Goal: Task Accomplishment & Management: Use online tool/utility

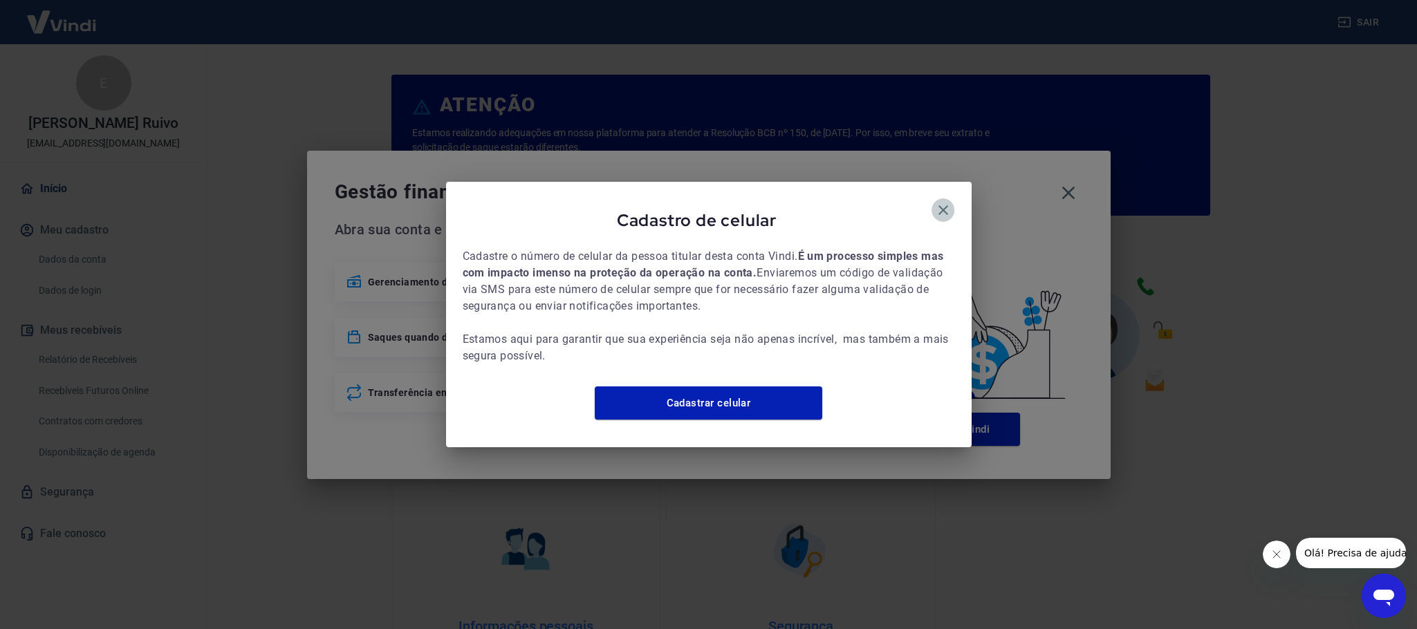
click at [944, 205] on icon "button" at bounding box center [943, 210] width 17 height 17
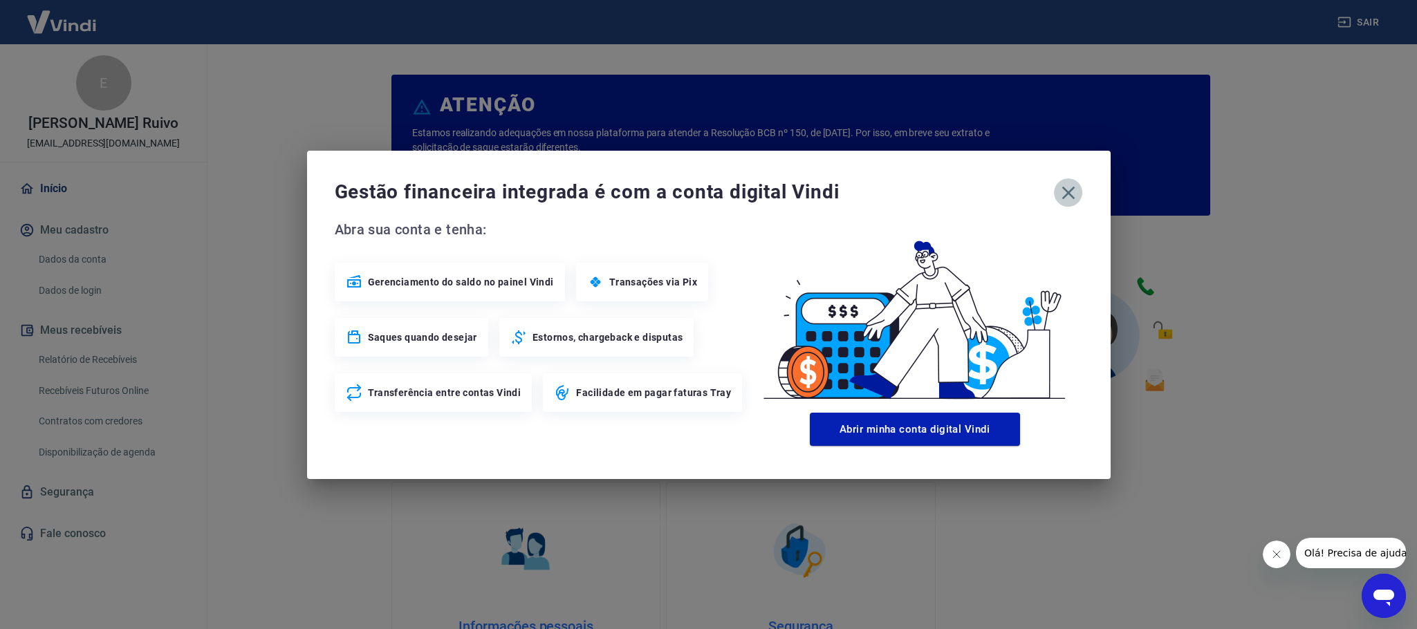
click at [1071, 191] on icon "button" at bounding box center [1069, 193] width 22 height 22
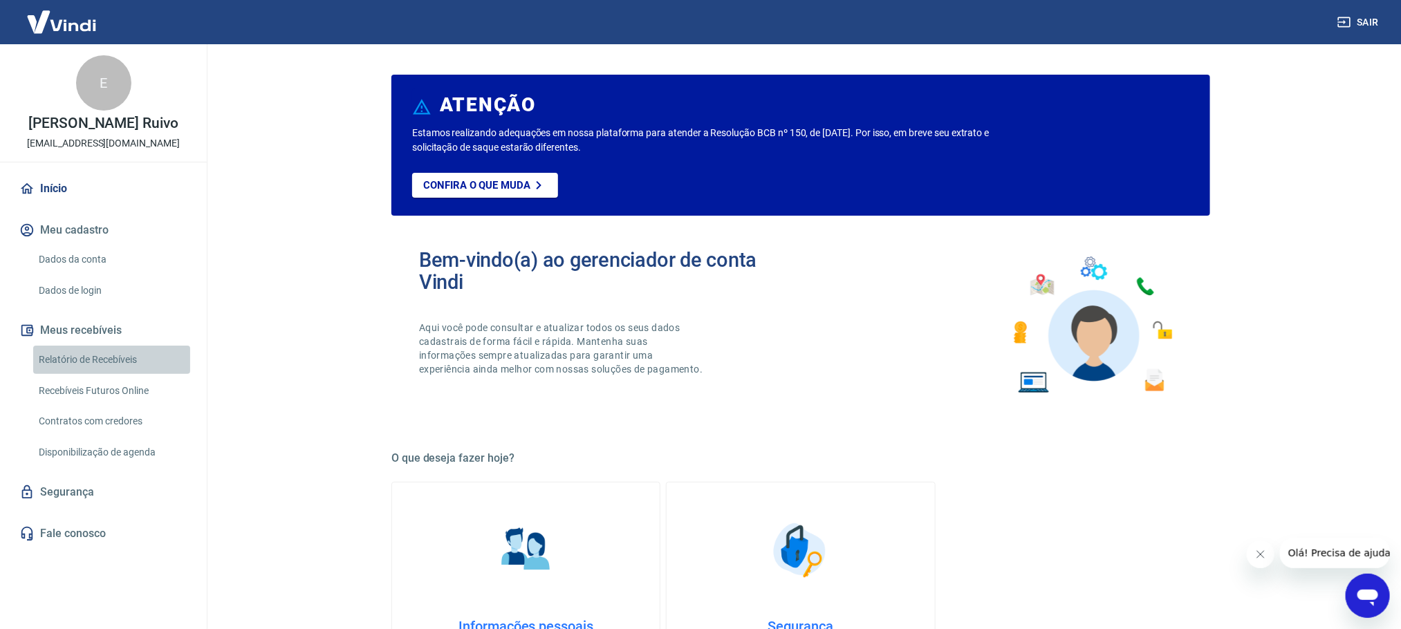
click at [95, 366] on link "Relatório de Recebíveis" at bounding box center [111, 360] width 157 height 28
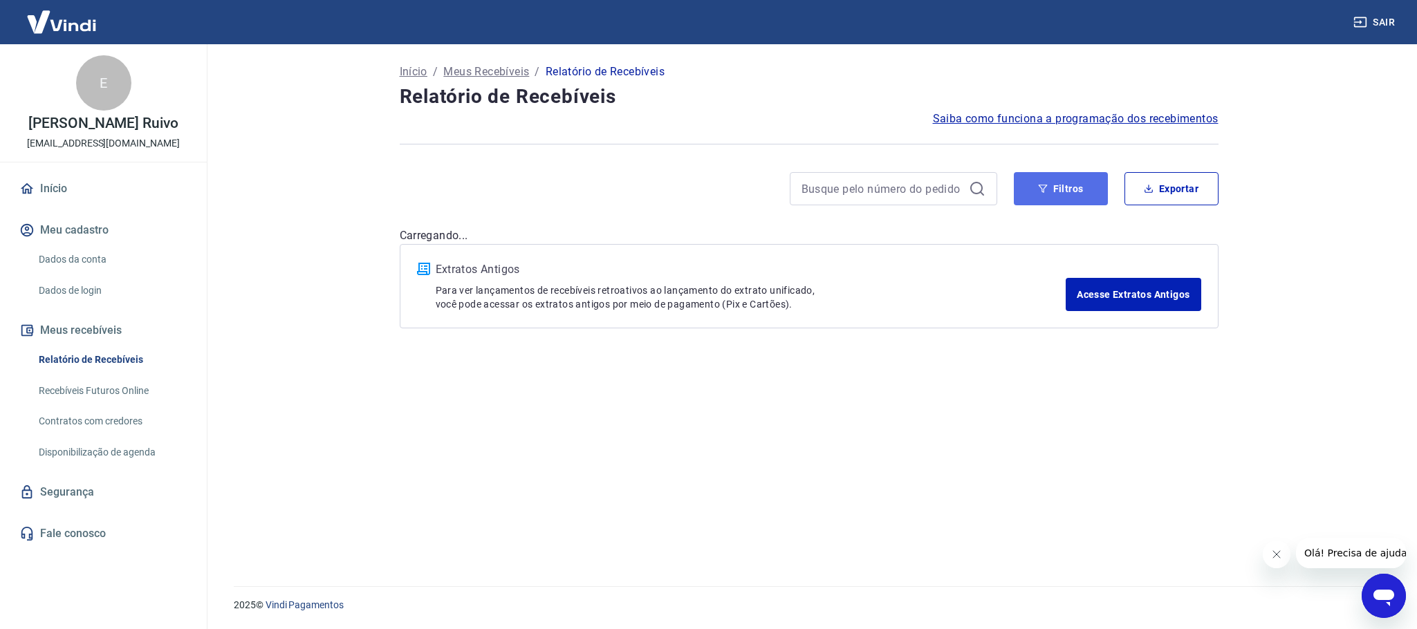
click at [1049, 192] on button "Filtros" at bounding box center [1061, 188] width 94 height 33
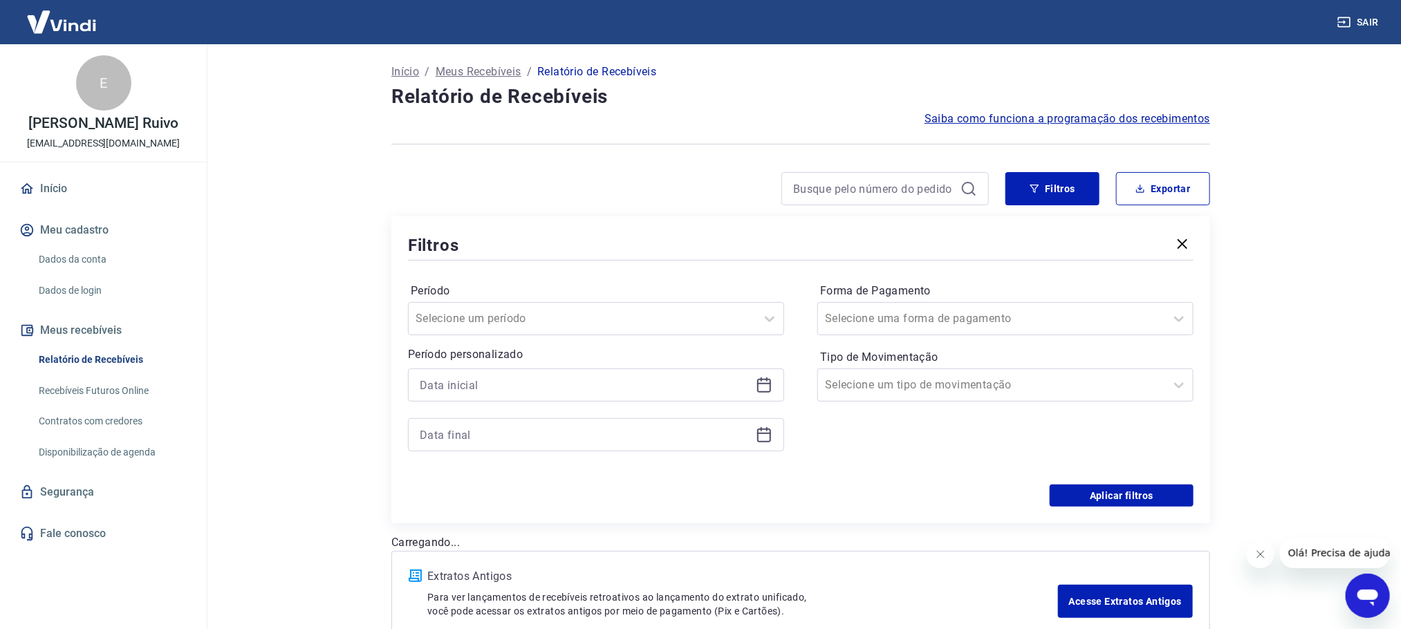
click at [773, 376] on div at bounding box center [596, 385] width 376 height 33
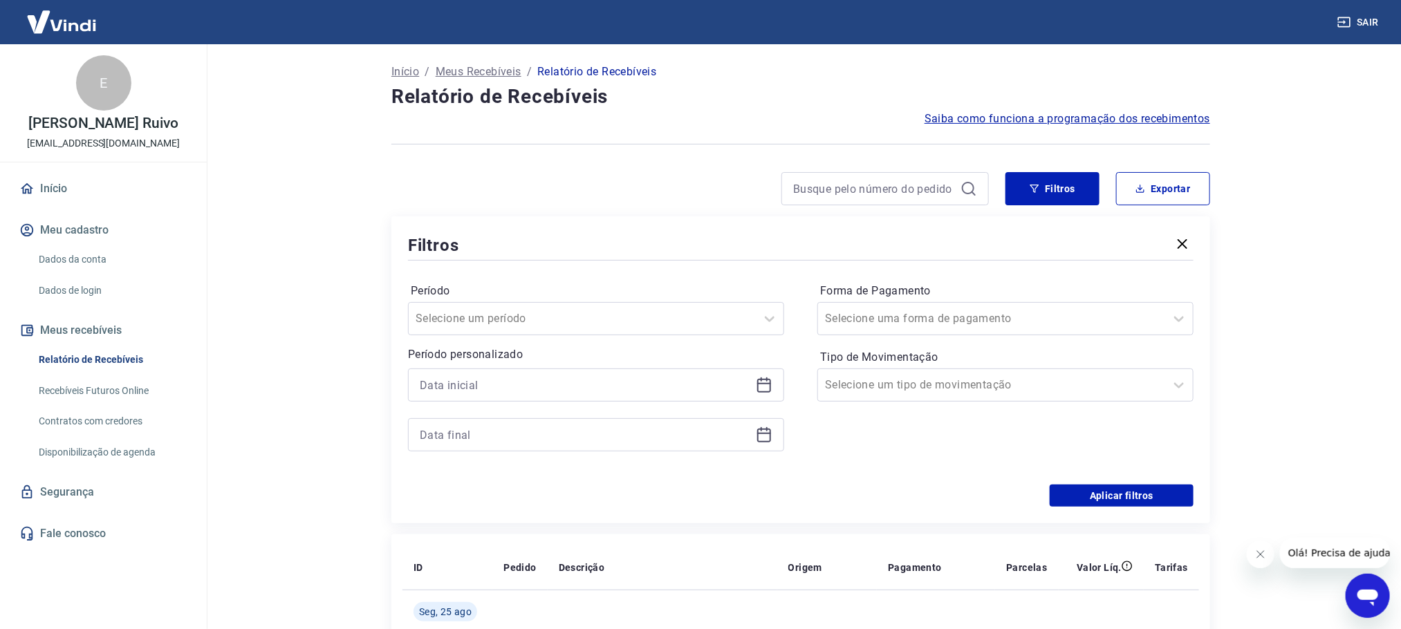
click at [762, 378] on icon at bounding box center [761, 380] width 1 height 4
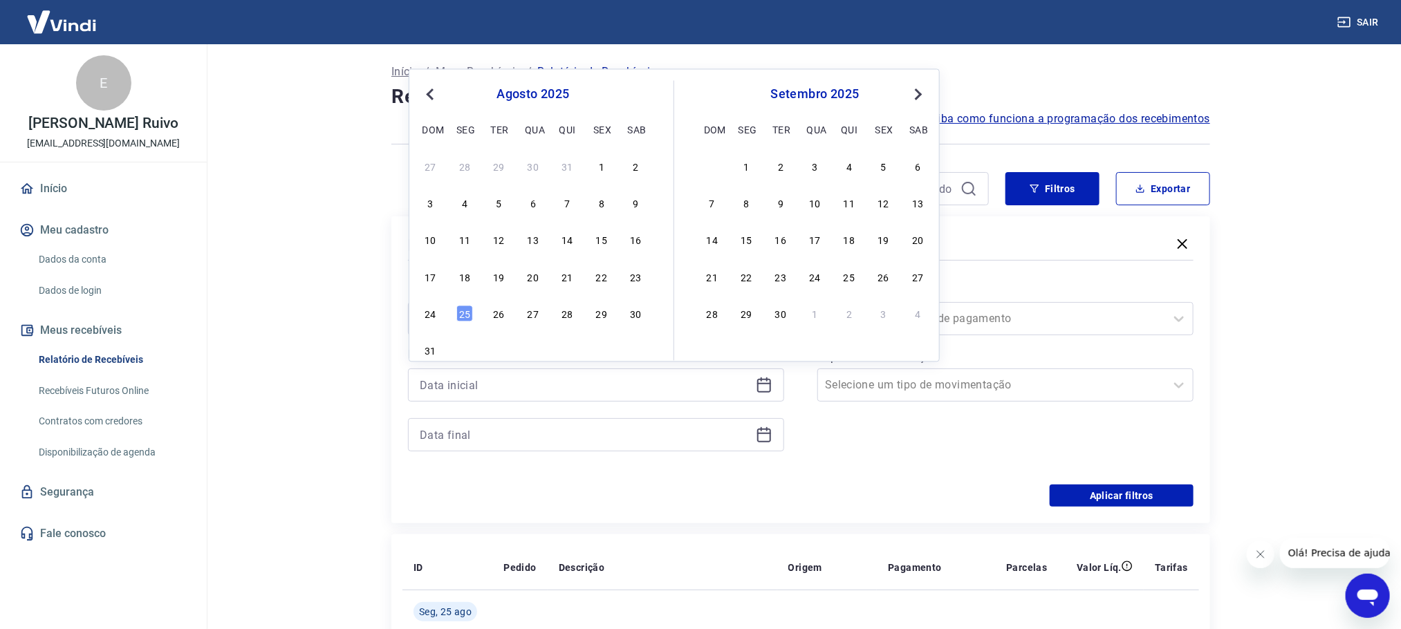
drag, startPoint x: 602, startPoint y: 274, endPoint x: 30, endPoint y: 0, distance: 634.2
click at [602, 274] on div "22" at bounding box center [601, 276] width 17 height 17
type input "[DATE]"
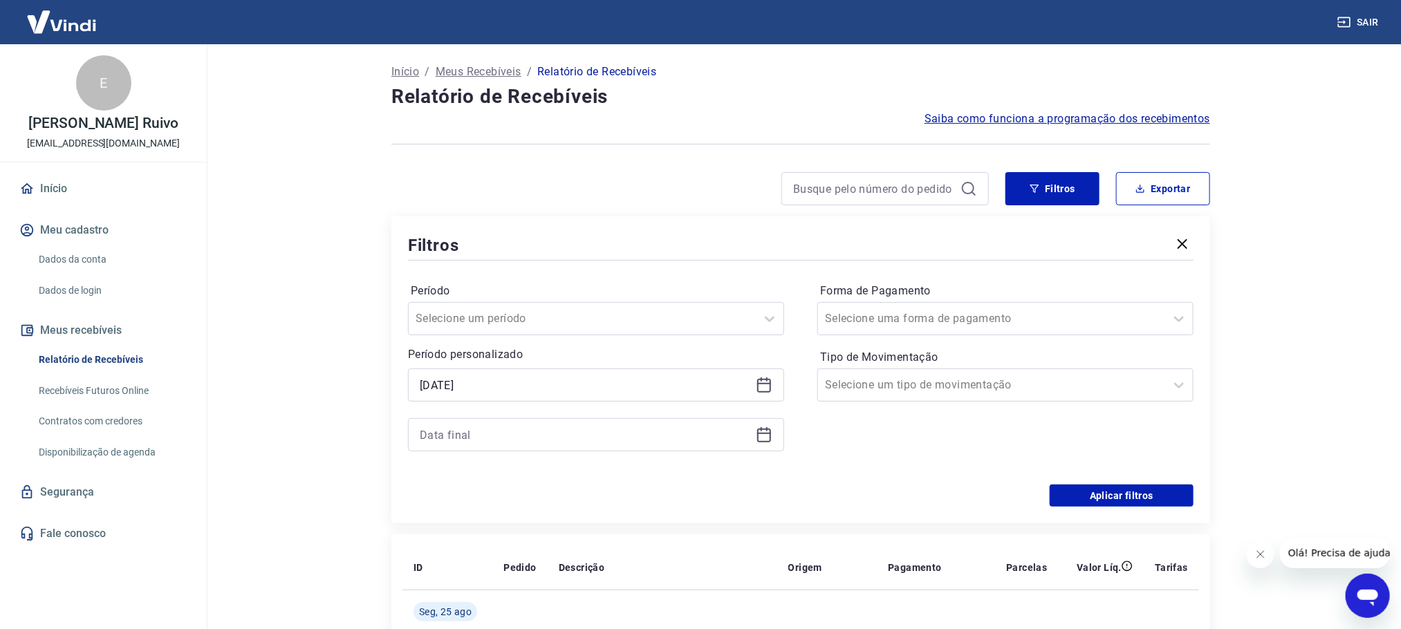
click at [764, 434] on icon at bounding box center [764, 433] width 14 height 1
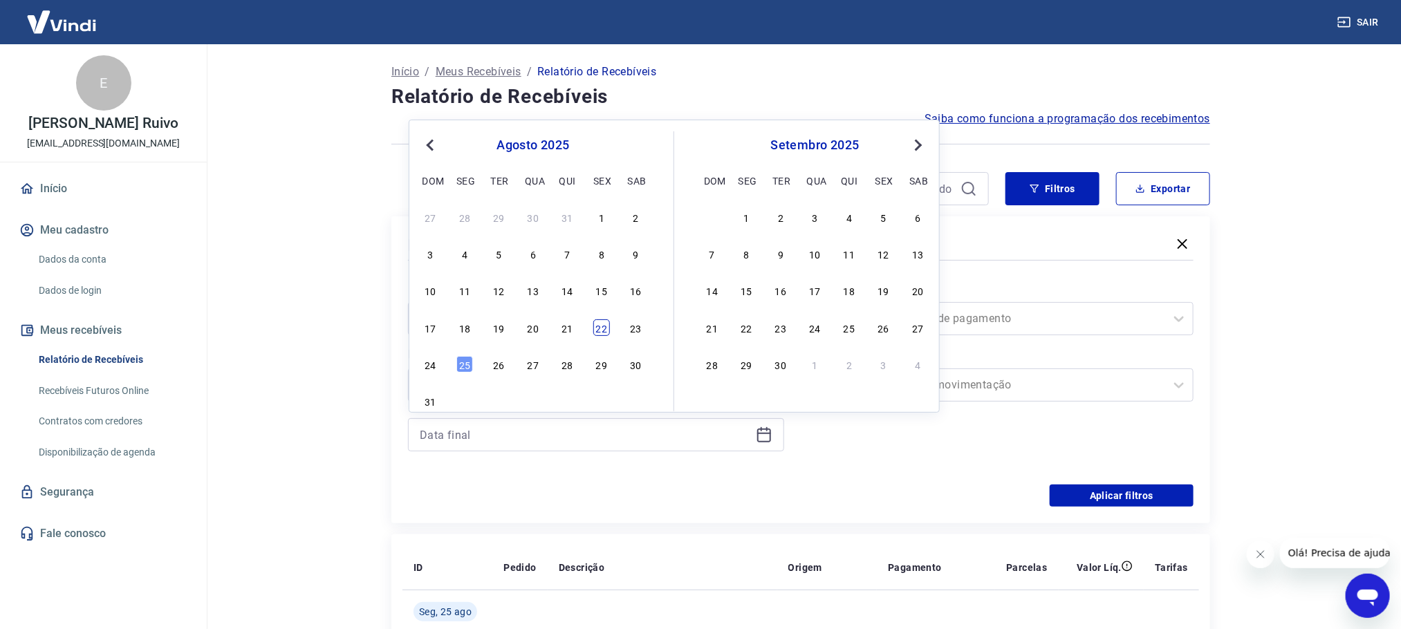
click at [604, 331] on div "22" at bounding box center [601, 328] width 17 height 17
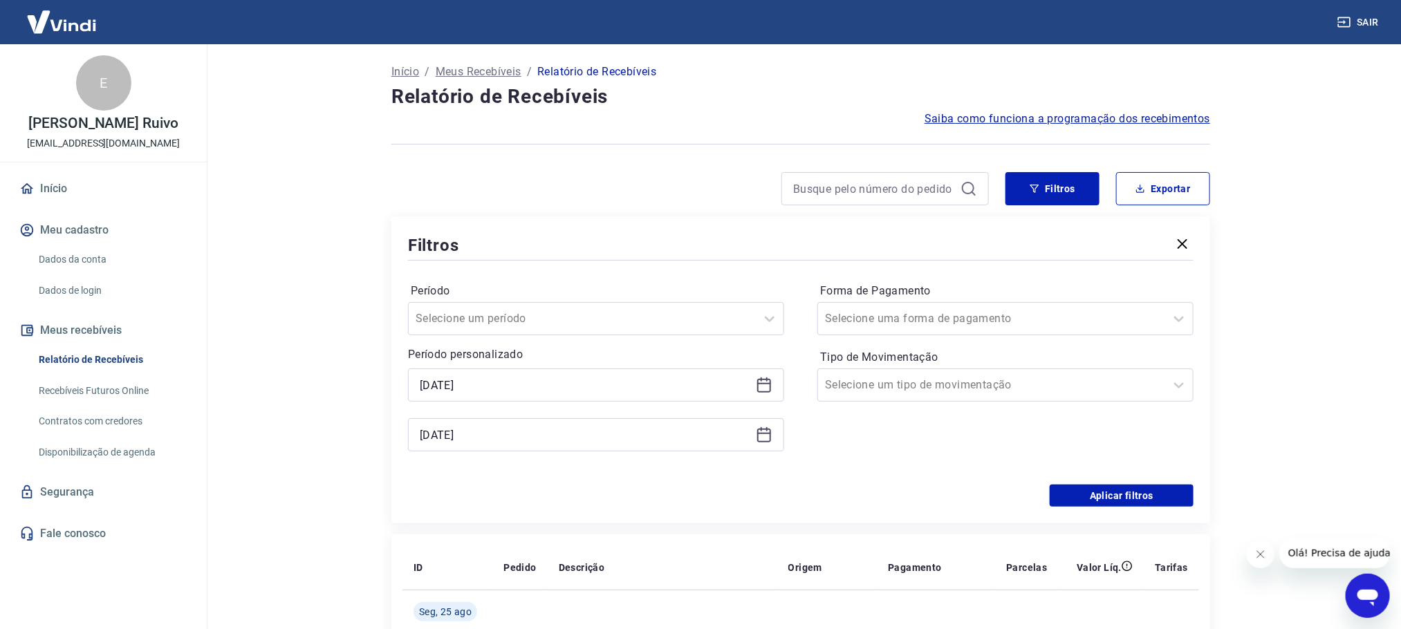
click at [762, 434] on icon at bounding box center [764, 433] width 14 height 1
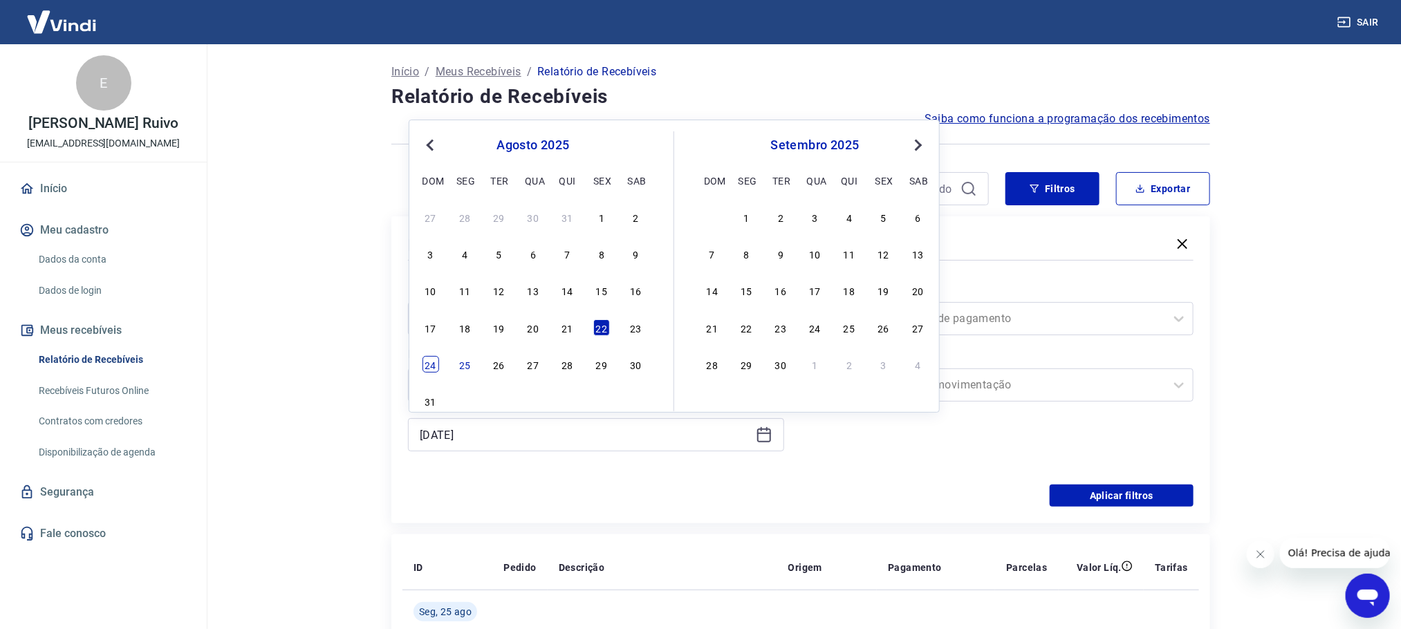
click at [430, 372] on div "24" at bounding box center [431, 364] width 17 height 17
type input "[DATE]"
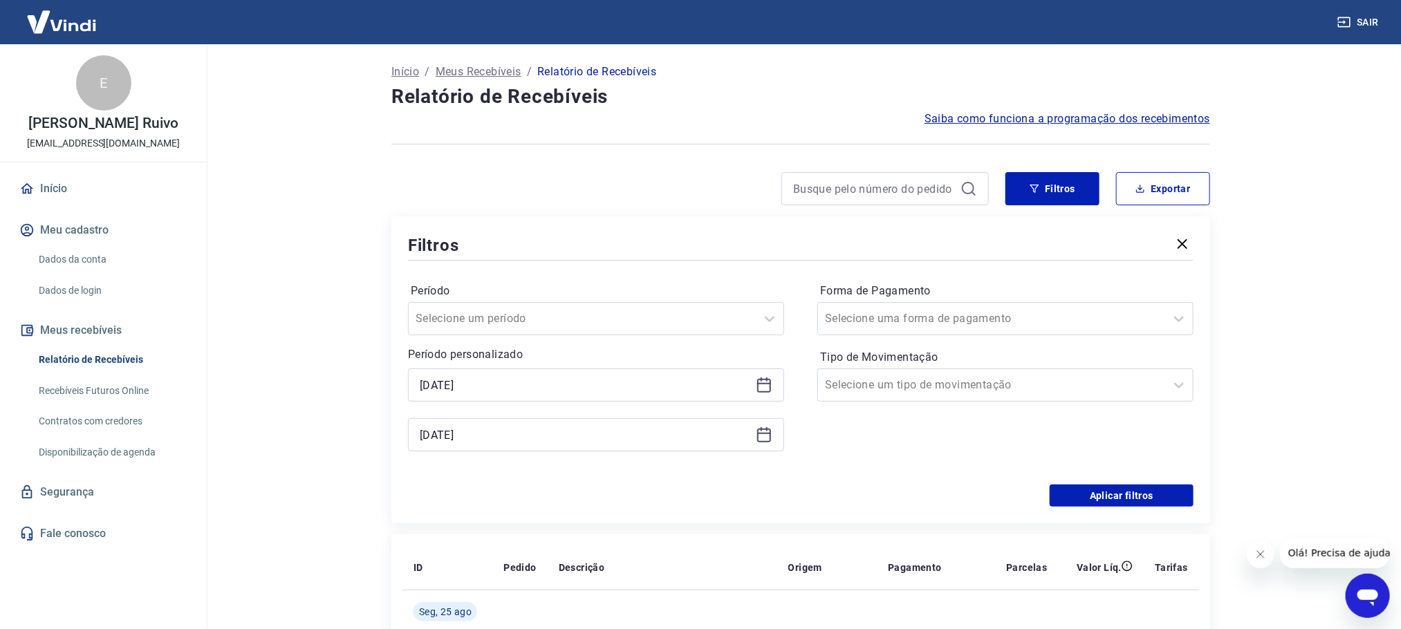
drag, startPoint x: 625, startPoint y: 481, endPoint x: 641, endPoint y: 473, distance: 17.9
click at [625, 481] on div "Período Selecione um período Período personalizado Selected date: [DATE] [DATE]…" at bounding box center [801, 374] width 786 height 221
click at [986, 307] on div "Selecione uma forma de pagamento" at bounding box center [991, 318] width 347 height 25
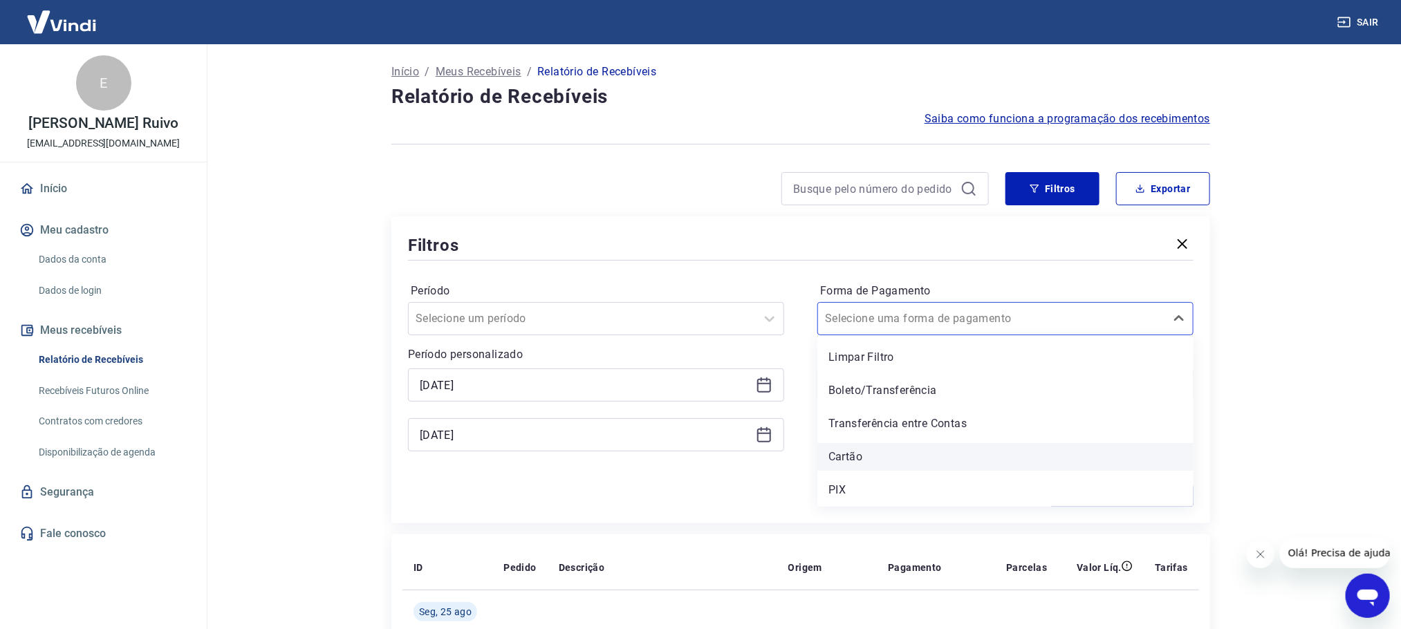
click at [845, 445] on div "Cartão" at bounding box center [1006, 457] width 376 height 28
click at [984, 457] on div "Forma de Pagamento option Cartão focused, 4 of 5. 5 results available. Use Up a…" at bounding box center [1006, 374] width 376 height 188
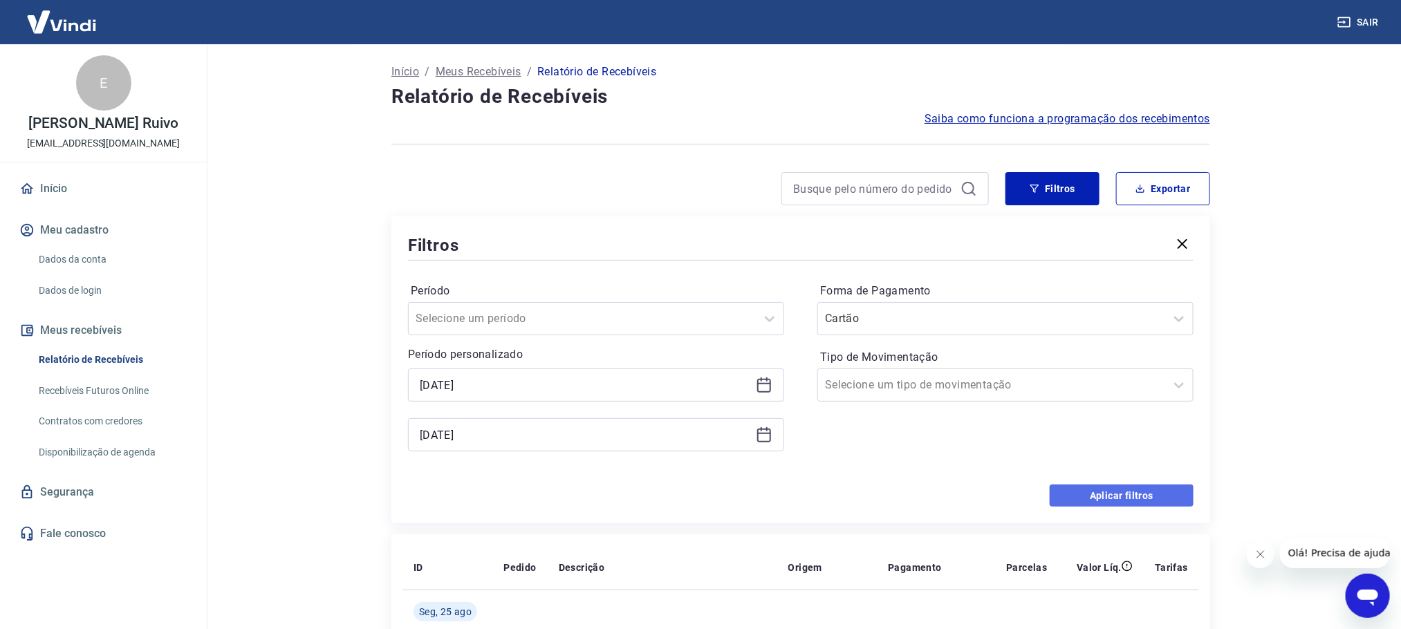
click at [1096, 495] on button "Aplicar filtros" at bounding box center [1122, 496] width 144 height 22
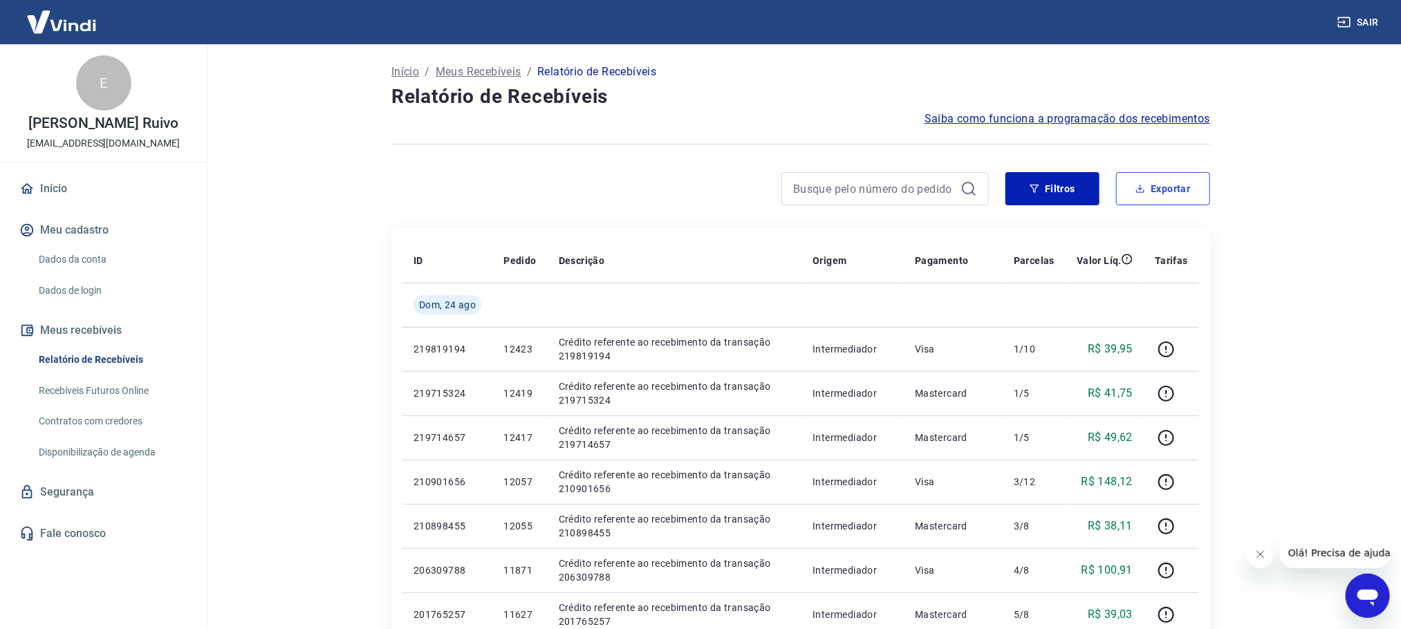
click at [1177, 198] on button "Exportar" at bounding box center [1163, 188] width 94 height 33
type input "[DATE]"
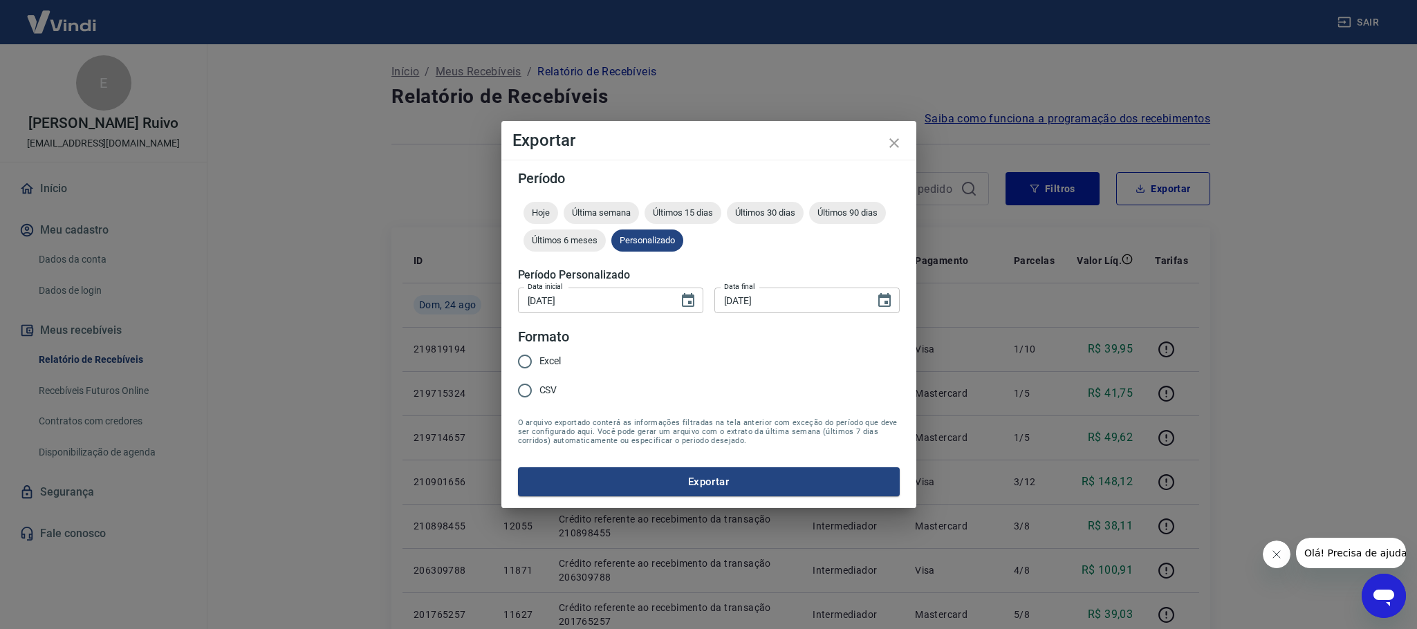
click at [532, 362] on input "Excel" at bounding box center [524, 361] width 29 height 29
radio input "true"
click at [641, 479] on button "Exportar" at bounding box center [709, 482] width 382 height 29
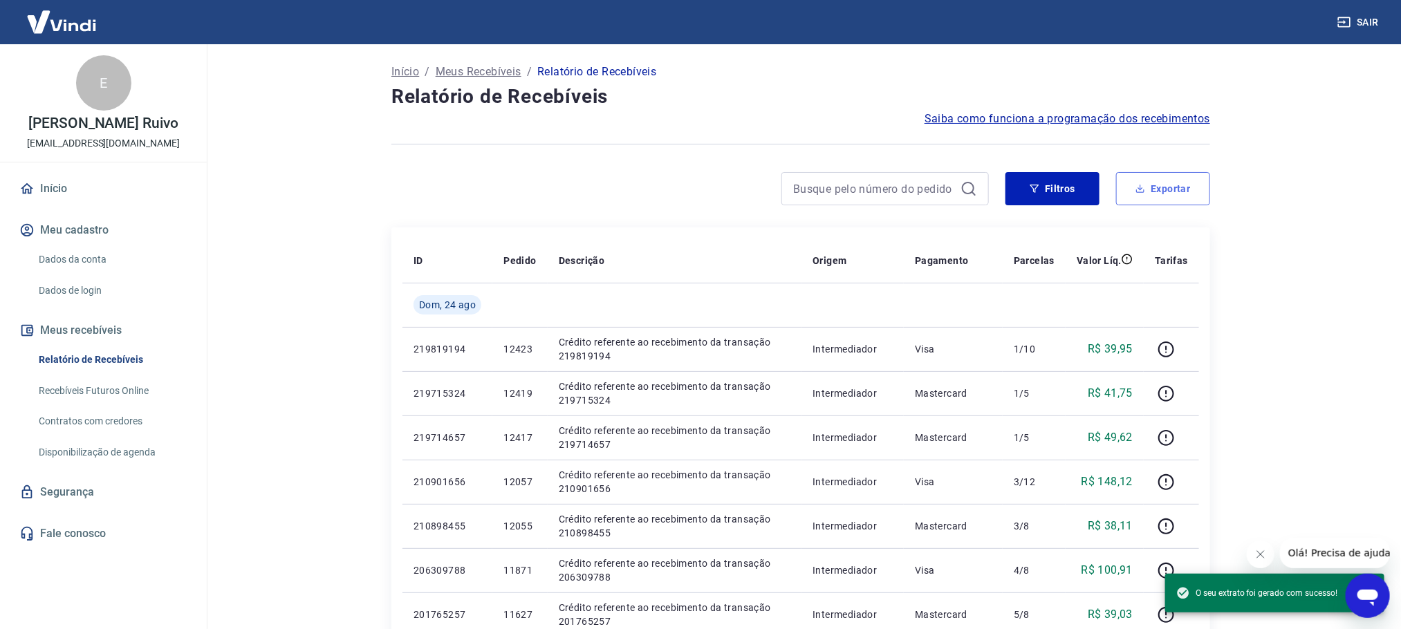
click at [1144, 196] on button "Exportar" at bounding box center [1163, 188] width 94 height 33
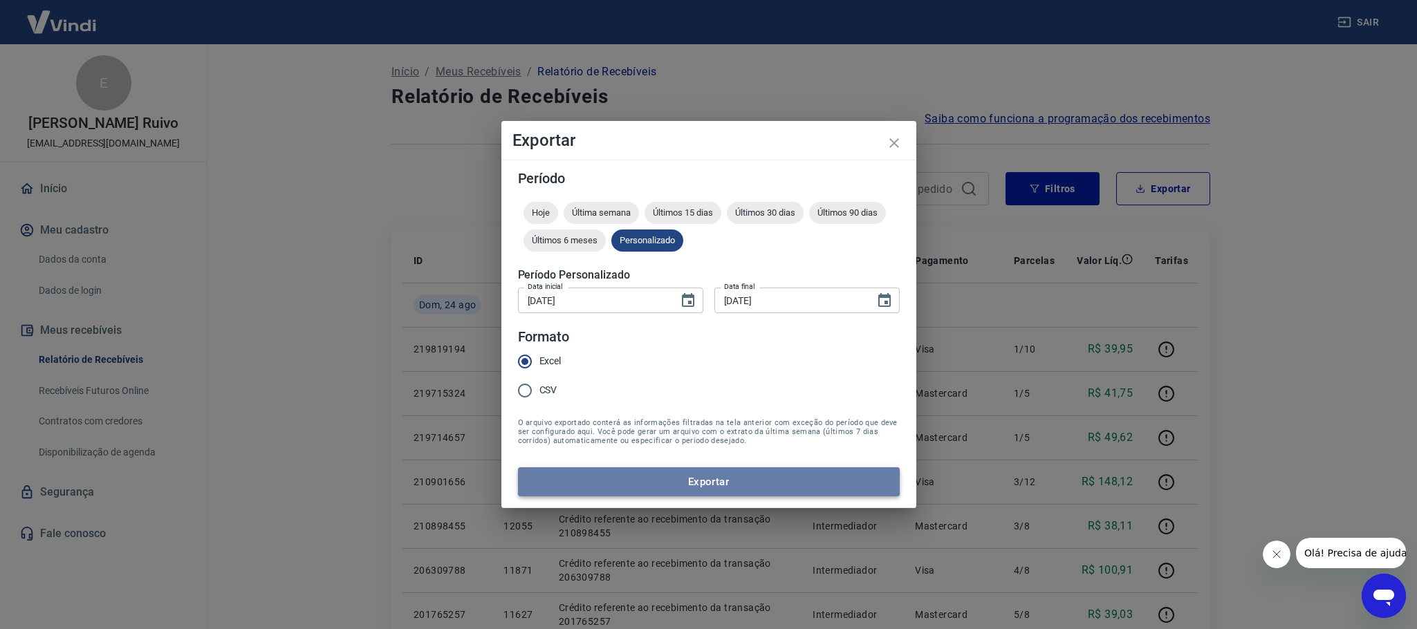
click at [789, 481] on button "Exportar" at bounding box center [709, 482] width 382 height 29
